Goal: Task Accomplishment & Management: Manage account settings

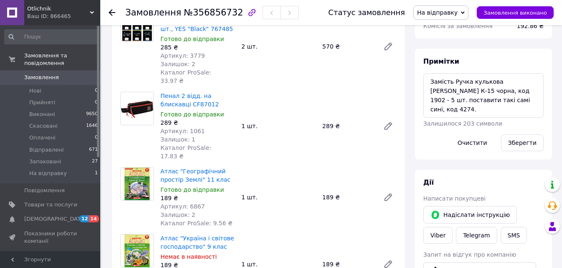
scroll to position [73, 0]
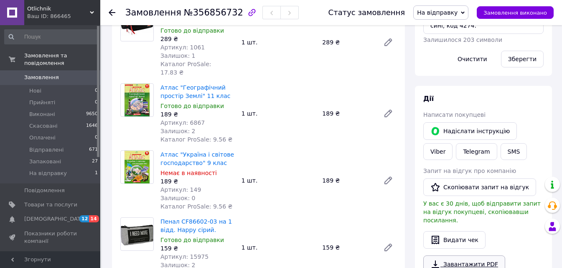
click at [471, 255] on link "Завантажити PDF" at bounding box center [465, 264] width 82 height 18
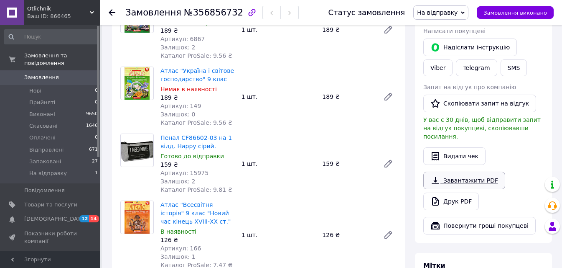
click at [477, 171] on link "Завантажити PDF" at bounding box center [465, 180] width 82 height 18
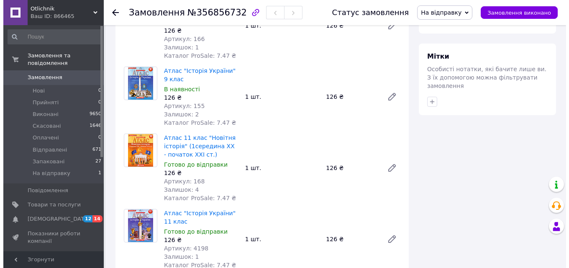
scroll to position [366, 0]
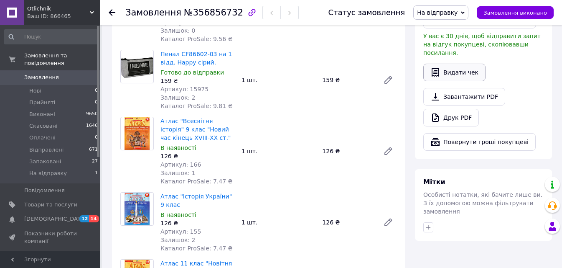
click at [450, 64] on button "Видати чек" at bounding box center [455, 73] width 62 height 18
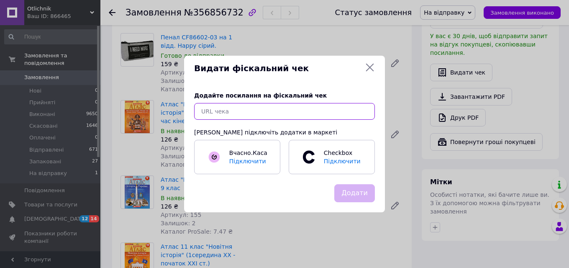
click at [242, 111] on input "text" at bounding box center [284, 111] width 181 height 17
paste input "[URL][DOMAIN_NAME]"
type input "[URL][DOMAIN_NAME]"
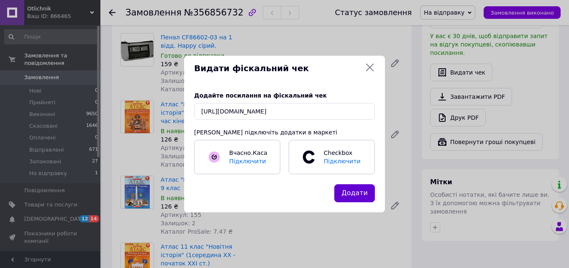
click at [362, 193] on button "Додати" at bounding box center [354, 193] width 41 height 18
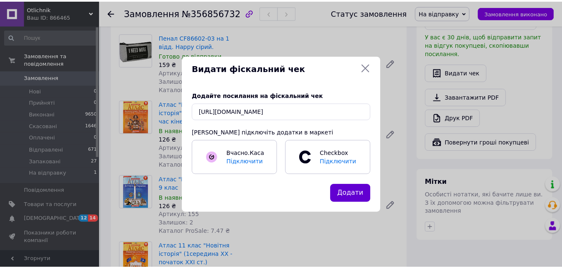
scroll to position [0, 0]
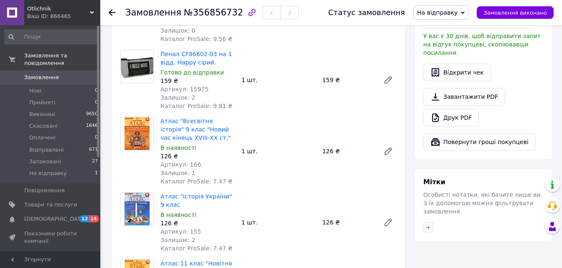
click at [252, 224] on div "Атлас "Історія України" 9 клас В наявності 126 ₴ Артикул: 155 Залишок: 2 Катало…" at bounding box center [278, 222] width 243 height 64
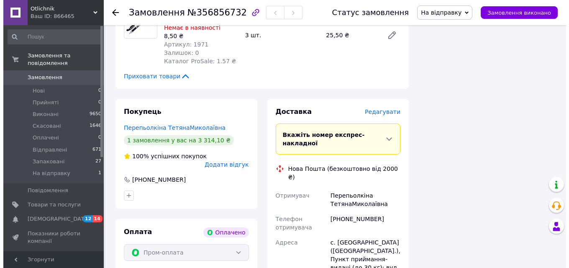
scroll to position [1996, 0]
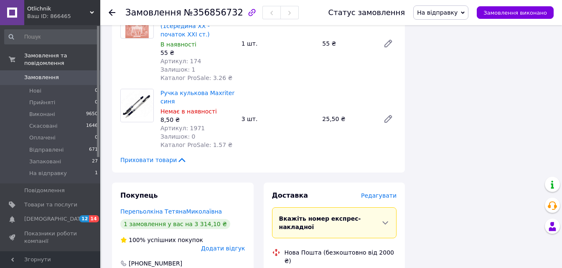
click at [379, 192] on span "Редагувати" at bounding box center [379, 195] width 36 height 7
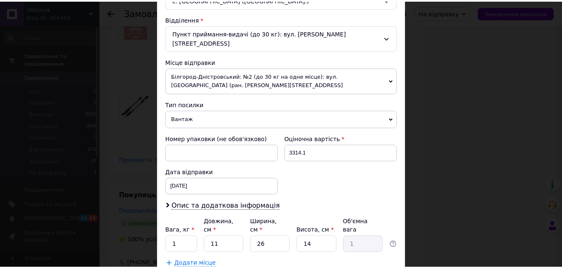
scroll to position [293, 0]
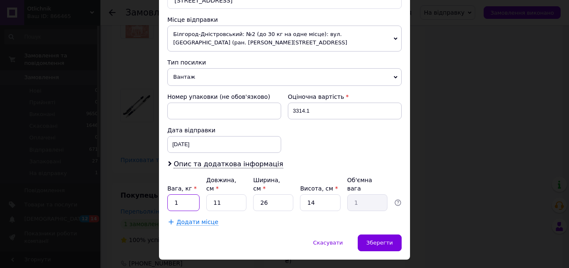
click at [184, 194] on input "1" at bounding box center [183, 202] width 32 height 17
type input "5.950"
click at [230, 194] on input "11" at bounding box center [226, 202] width 40 height 17
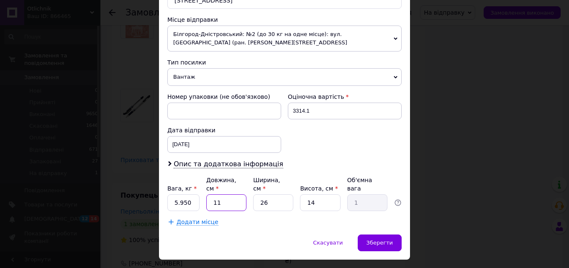
type input "113"
type input "10.28"
type input "1134"
type input "103.19"
click at [233, 194] on input "1134" at bounding box center [226, 202] width 40 height 17
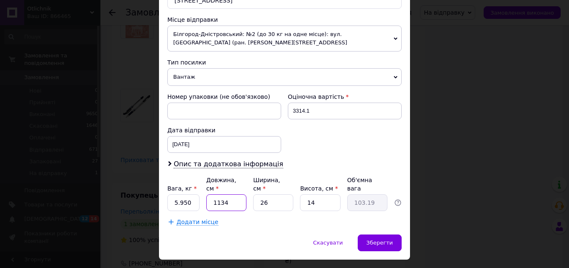
click at [233, 194] on input "1134" at bounding box center [226, 202] width 40 height 17
type input "3"
type input "0.27"
type input "34"
type input "3.09"
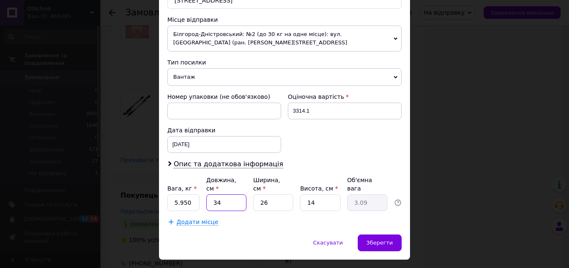
type input "34"
click at [270, 194] on input "26" at bounding box center [273, 202] width 40 height 17
type input "2"
type input "0.24"
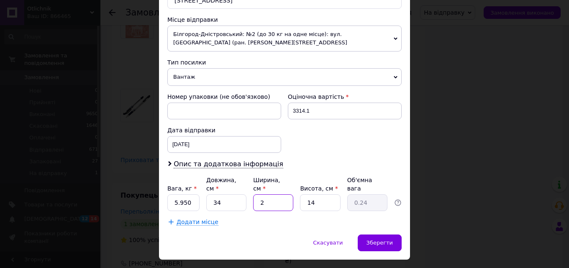
type input "24"
type input "2.86"
type input "24"
click at [326, 194] on input "14" at bounding box center [320, 202] width 40 height 17
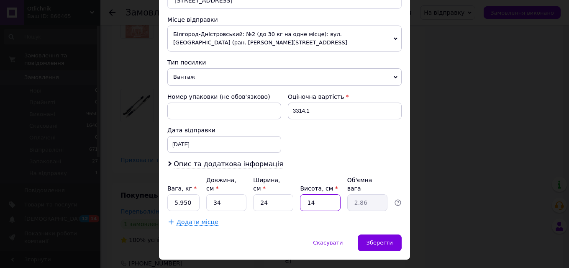
type input "2"
type input "0.41"
type input "22"
type input "4.49"
type input "22"
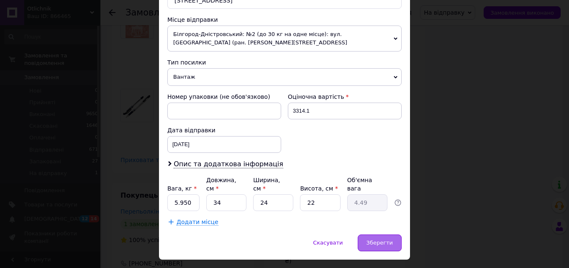
click at [382, 239] on span "Зберегти" at bounding box center [379, 242] width 26 height 6
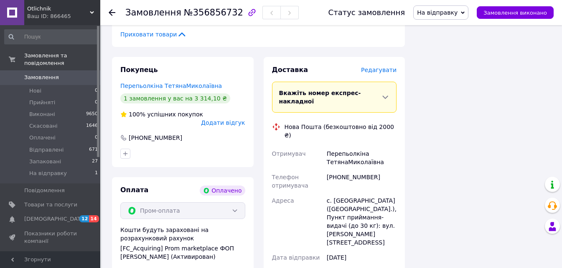
scroll to position [2247, 0]
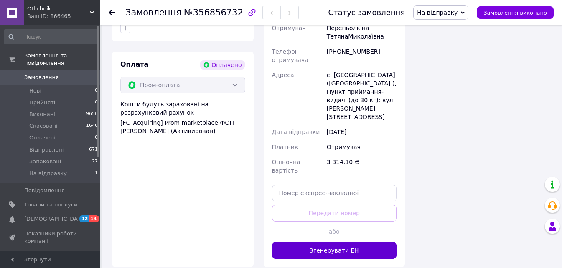
click at [358, 242] on button "Згенерувати ЕН" at bounding box center [334, 250] width 125 height 17
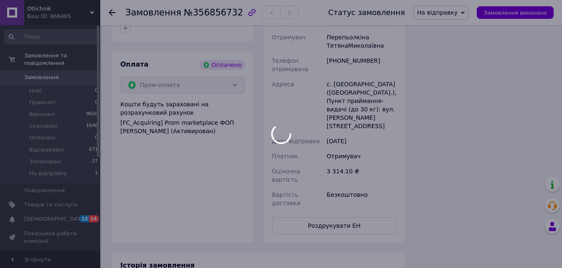
scroll to position [157, 0]
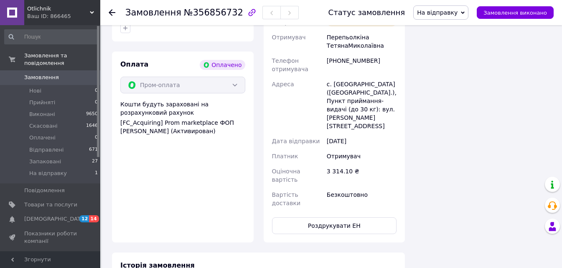
click at [447, 14] on span "На відправку" at bounding box center [437, 12] width 41 height 7
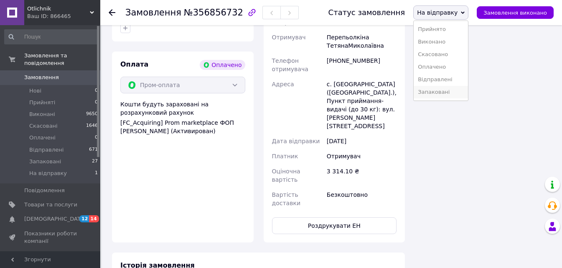
click at [453, 91] on li "Запаковані" at bounding box center [441, 92] width 54 height 13
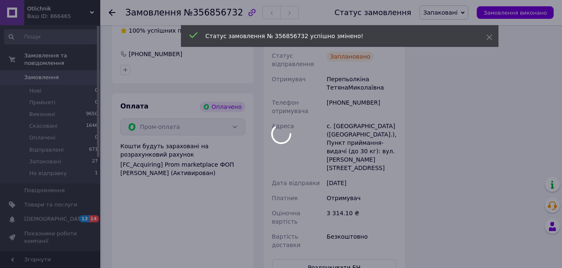
scroll to position [2080, 0]
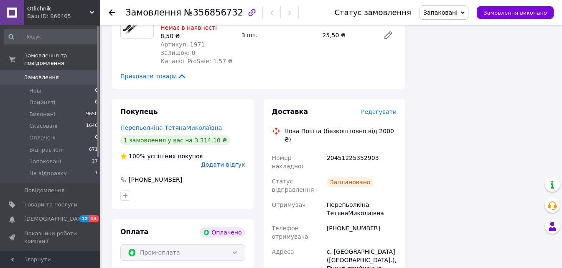
click at [113, 13] on icon at bounding box center [112, 12] width 7 height 7
